Goal: Information Seeking & Learning: Compare options

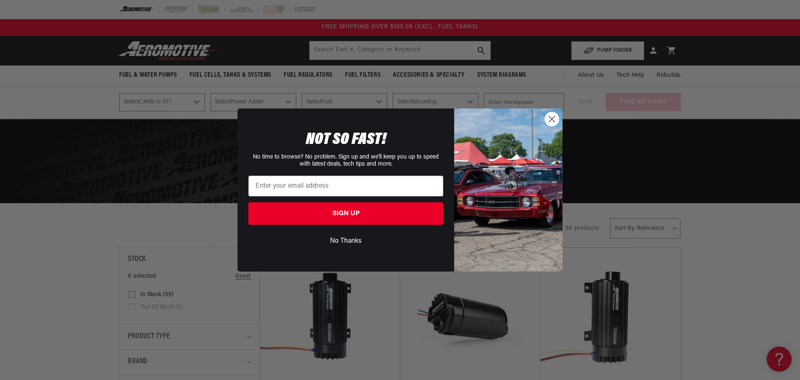
click at [557, 114] on circle "Close dialog" at bounding box center [552, 119] width 14 height 14
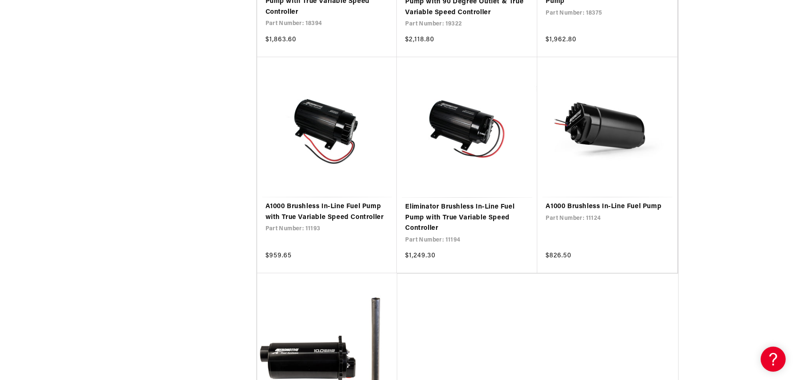
scroll to position [1709, 0]
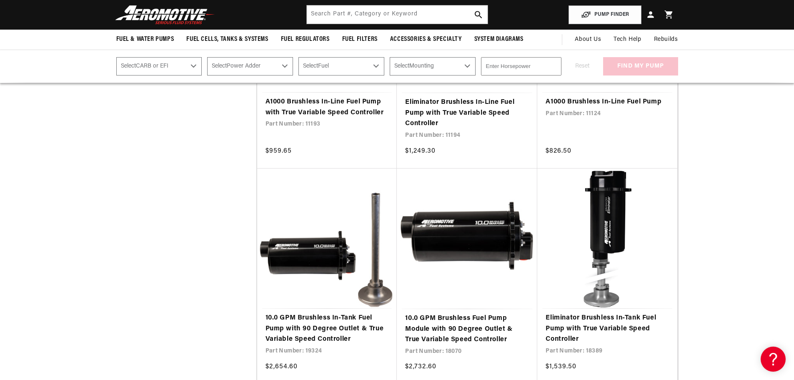
scroll to position [1792, 0]
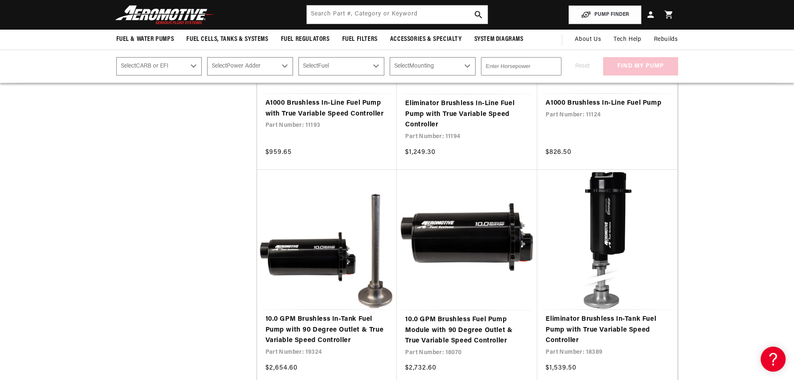
click at [185, 65] on select "Select CARB or EFI Carbureted Fuel Injected" at bounding box center [159, 66] width 86 height 18
select select "Fuel-Injected"
click at [116, 57] on select "Select CARB or EFI Carbureted Fuel Injected" at bounding box center [159, 66] width 86 height 18
select select "Fuel-Injected"
click at [254, 63] on select "Select Power Adder No - Naturally Aspirated Yes - Forced Induction" at bounding box center [250, 66] width 86 height 18
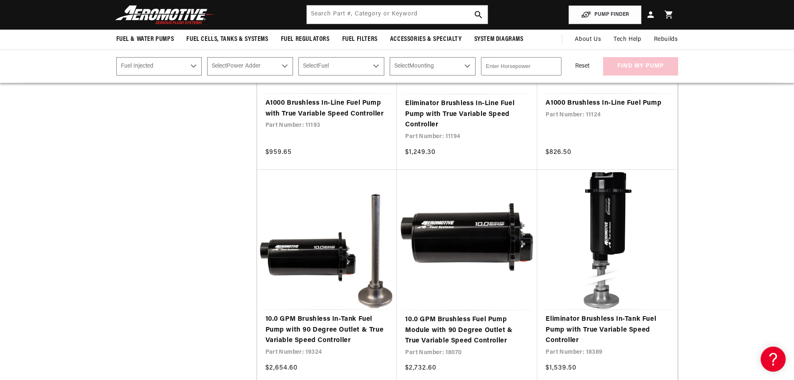
select select "Yes-Forced-Induction"
click at [207, 57] on select "Select Power Adder No - Naturally Aspirated Yes - Forced Induction" at bounding box center [250, 66] width 86 height 18
select select "Yes-Forced-Induction"
click at [313, 64] on select "Select Fuel E85 Gas" at bounding box center [341, 66] width 86 height 18
select select "E85"
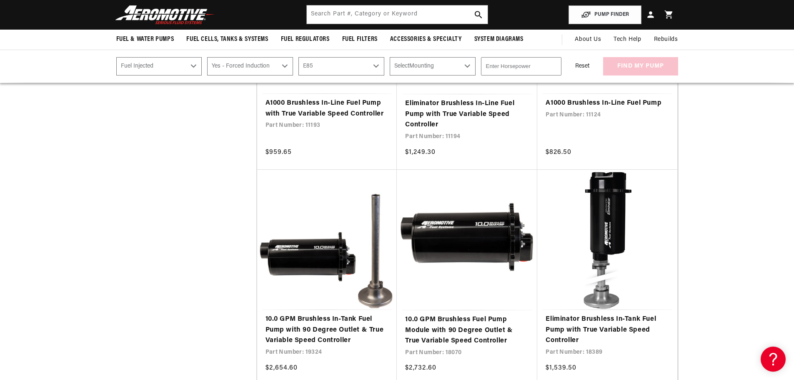
click at [298, 57] on select "Select Fuel E85 Gas" at bounding box center [341, 66] width 86 height 18
select select "E85"
click at [439, 65] on select "Select Mounting External In-Tank" at bounding box center [433, 66] width 86 height 18
select select "External"
click at [390, 57] on select "Select Mounting External In-Tank" at bounding box center [433, 66] width 86 height 18
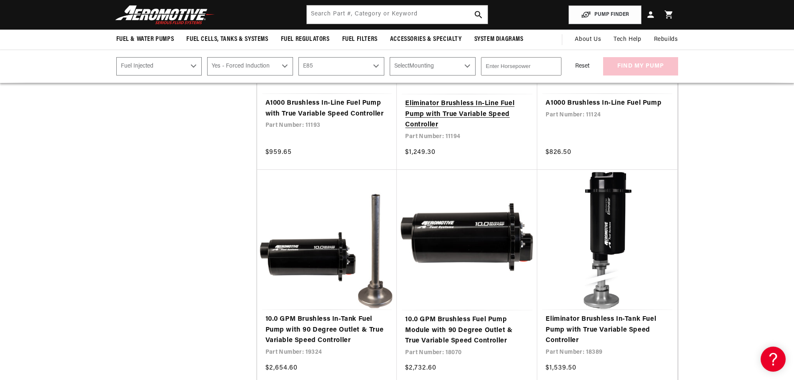
select select "External"
click at [527, 67] on input "number" at bounding box center [521, 66] width 80 height 18
type input "1000"
click at [598, 77] on div "PUMP FINDER Select CARB or EFI Carbureted Fuel Injected Select Power Adder No -…" at bounding box center [397, 66] width 794 height 33
click at [631, 68] on button "find my pump" at bounding box center [640, 66] width 75 height 19
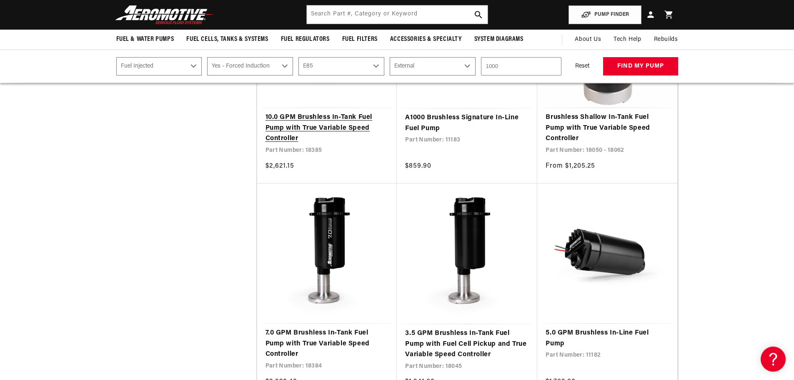
scroll to position [709, 0]
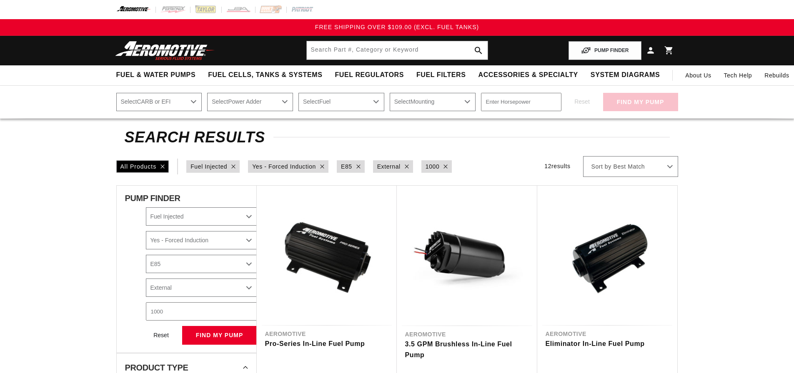
select select "Fuel-Injected"
select select "Yes-Forced-Induction"
select select "E85"
select select "External"
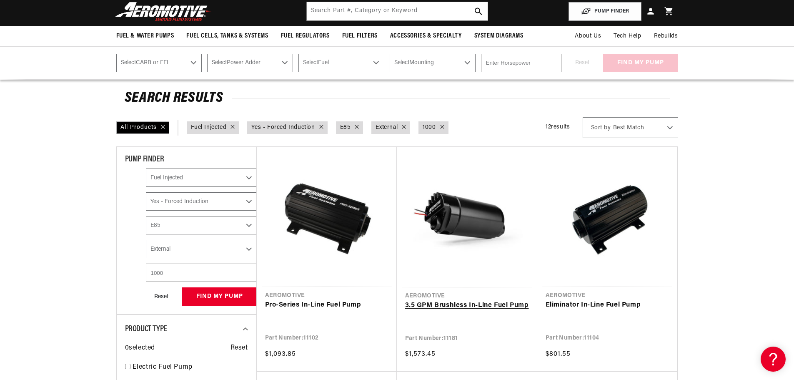
scroll to position [125, 0]
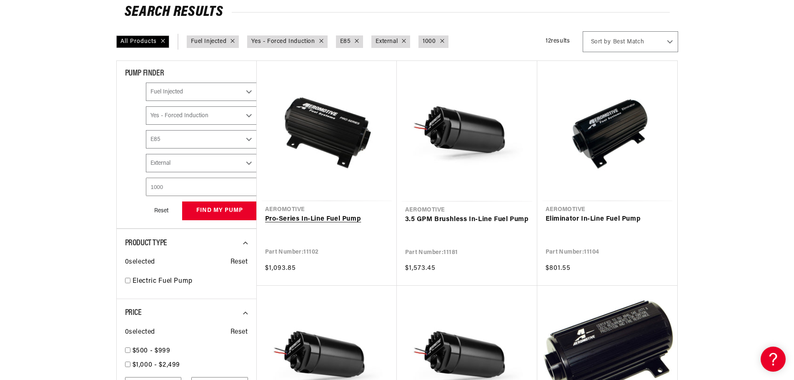
click at [322, 214] on link "Pro-Series In-Line Fuel Pump" at bounding box center [326, 219] width 123 height 11
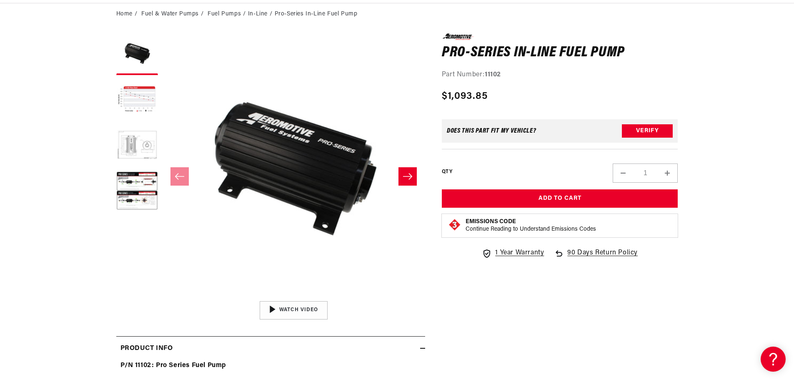
scroll to position [83, 0]
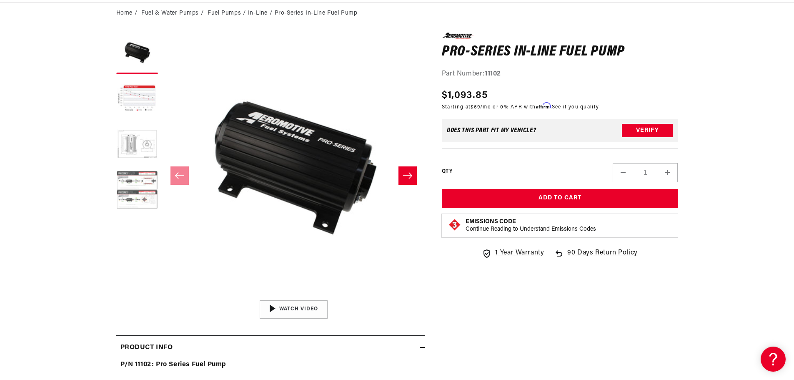
click at [130, 189] on button "Load image 4 in gallery view" at bounding box center [137, 191] width 42 height 42
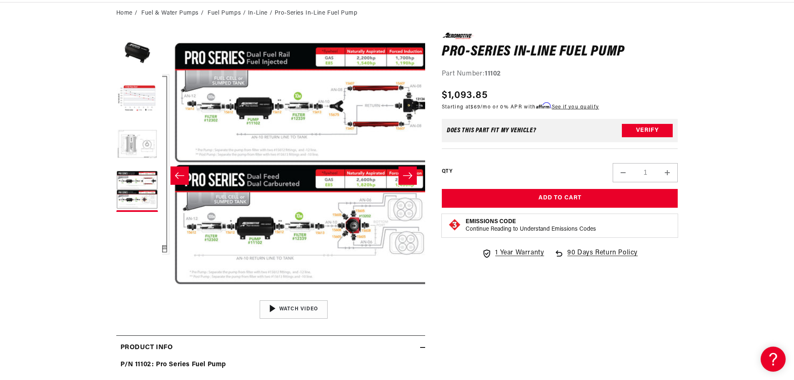
scroll to position [0, 789]
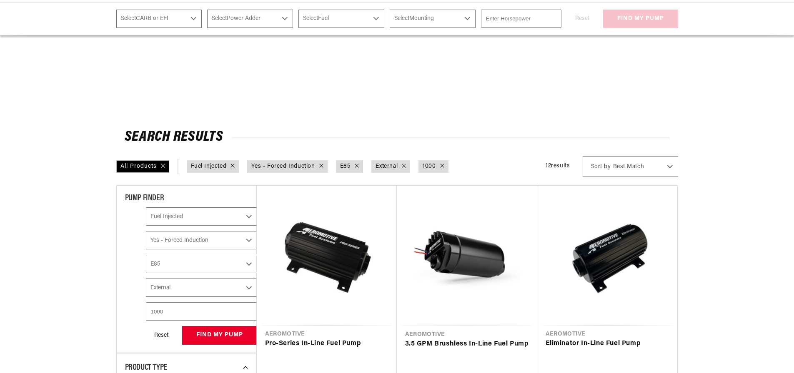
select select "Fuel-Injected"
select select "Yes-Forced-Induction"
select select "E85"
select select "External"
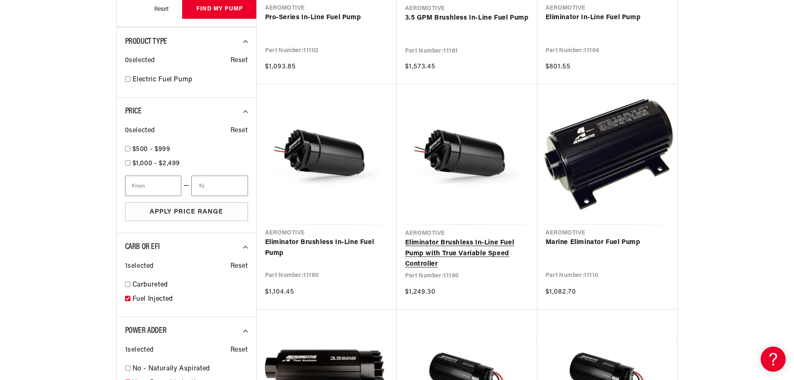
scroll to position [333, 0]
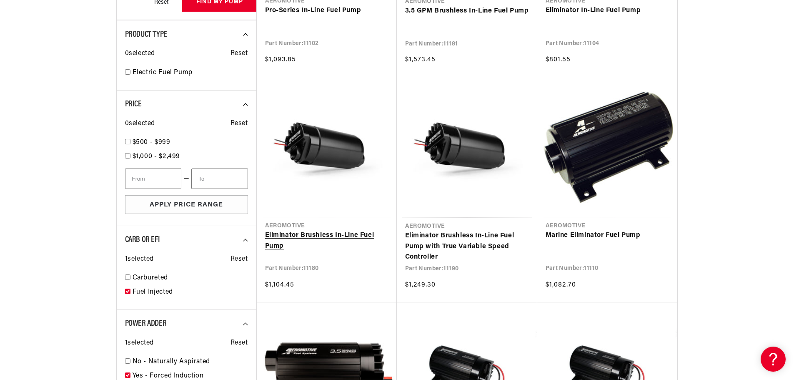
click at [322, 230] on link "Eliminator Brushless In-Line Fuel Pump" at bounding box center [326, 240] width 123 height 21
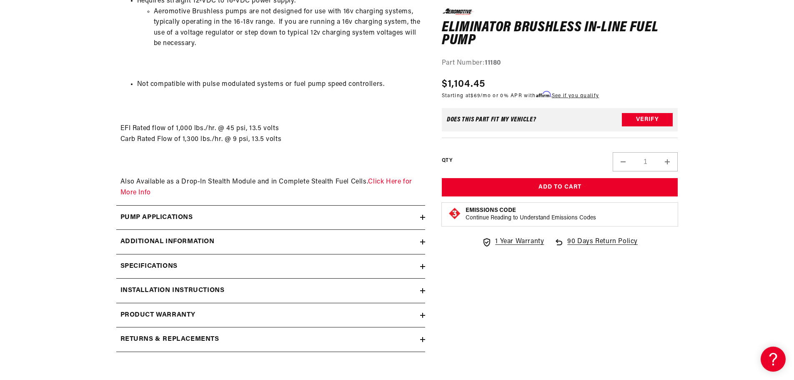
scroll to position [1125, 0]
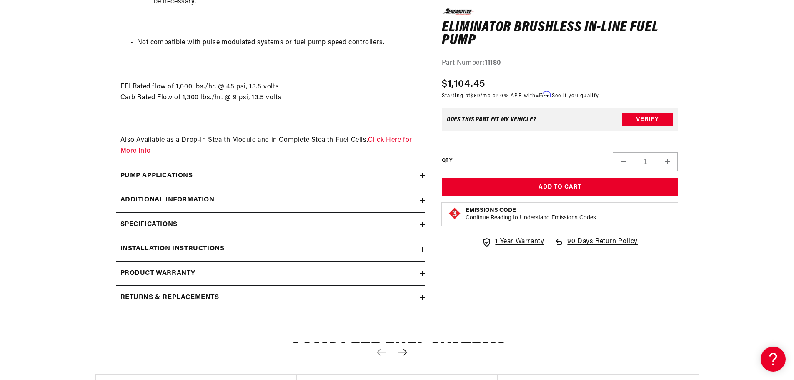
click at [209, 175] on div "Pump Applications" at bounding box center [268, 175] width 304 height 11
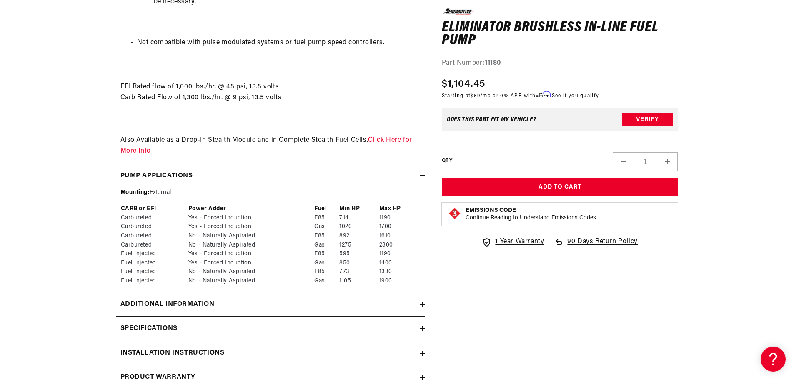
click at [209, 175] on div "Pump Applications" at bounding box center [268, 175] width 304 height 11
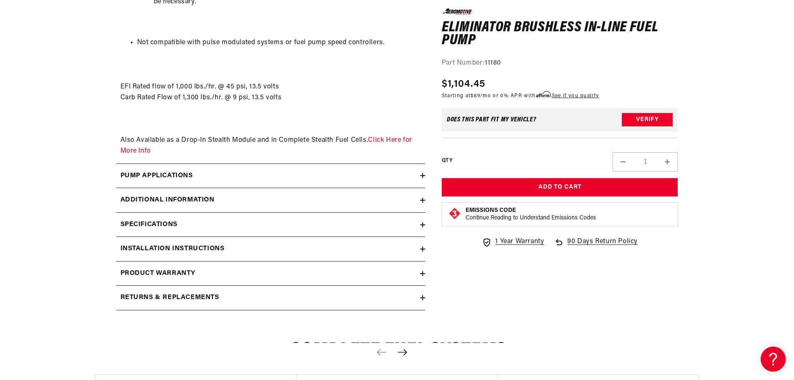
click at [188, 231] on summary "Specifications" at bounding box center [270, 225] width 309 height 24
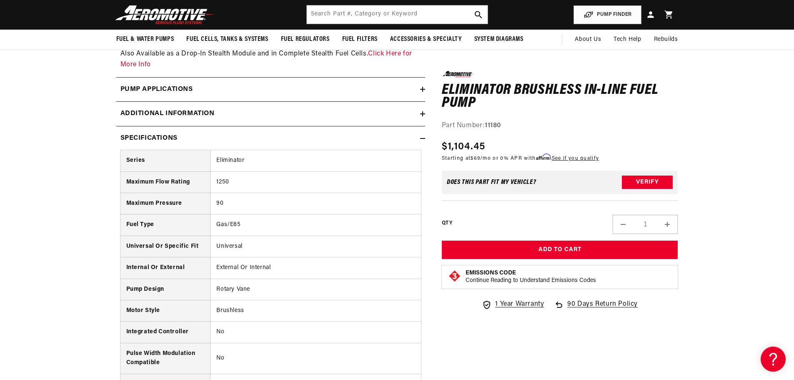
scroll to position [1209, 0]
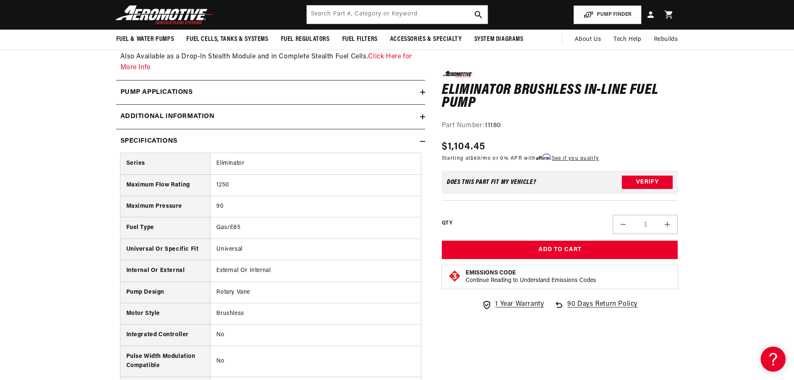
click at [178, 175] on th "Maximum Flow Rating" at bounding box center [165, 184] width 90 height 21
click at [242, 184] on td "1250" at bounding box center [315, 184] width 210 height 21
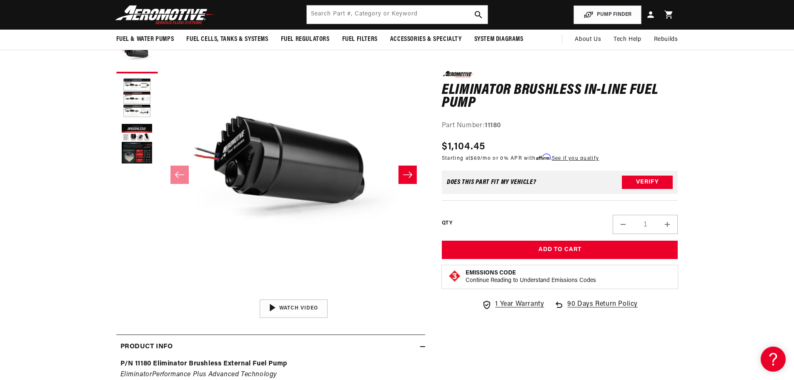
scroll to position [83, 0]
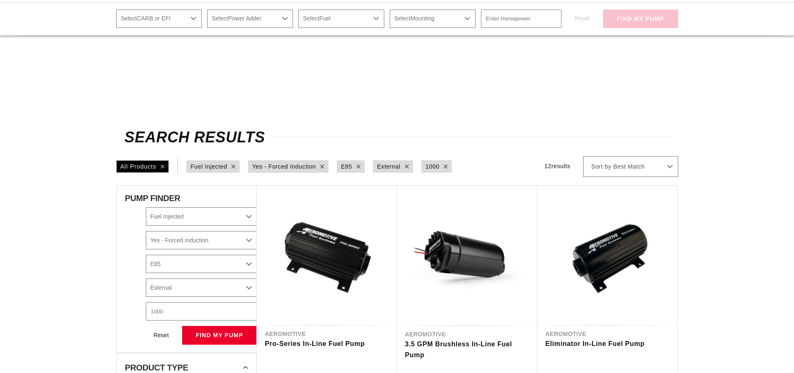
select select "Fuel-Injected"
select select "Yes-Forced-Induction"
select select "E85"
select select "External"
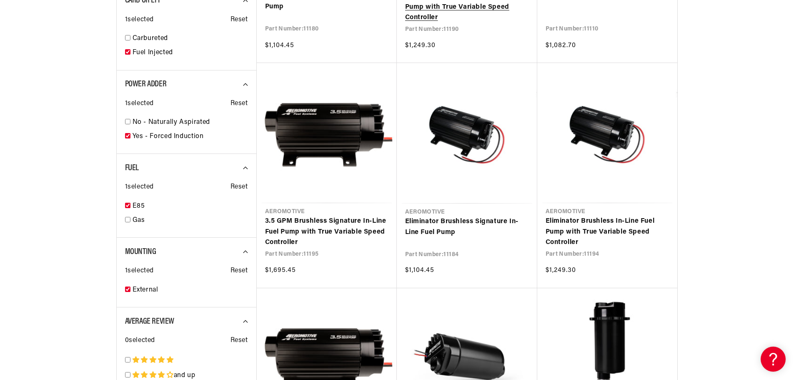
scroll to position [583, 0]
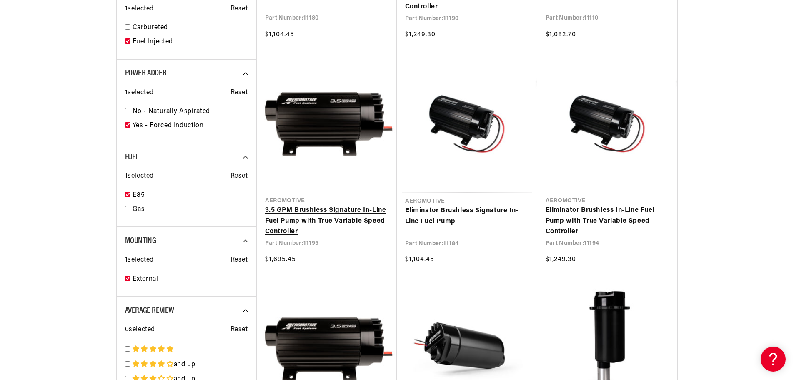
click at [322, 209] on link "3.5 GPM Brushless Signature In-Line Fuel Pump with True Variable Speed Controll…" at bounding box center [326, 221] width 123 height 32
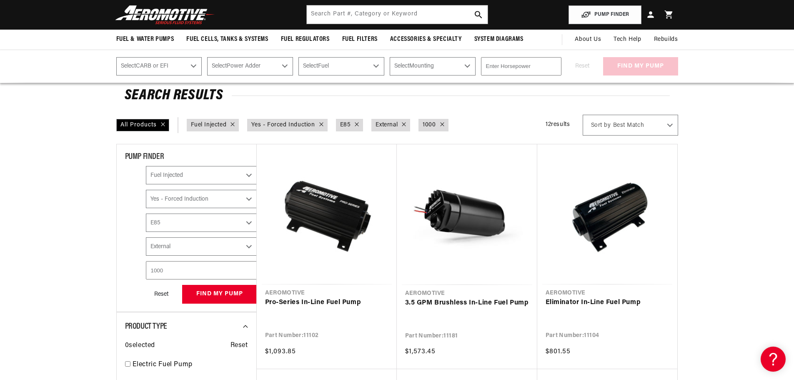
scroll to position [0, 0]
